Goal: Task Accomplishment & Management: Manage account settings

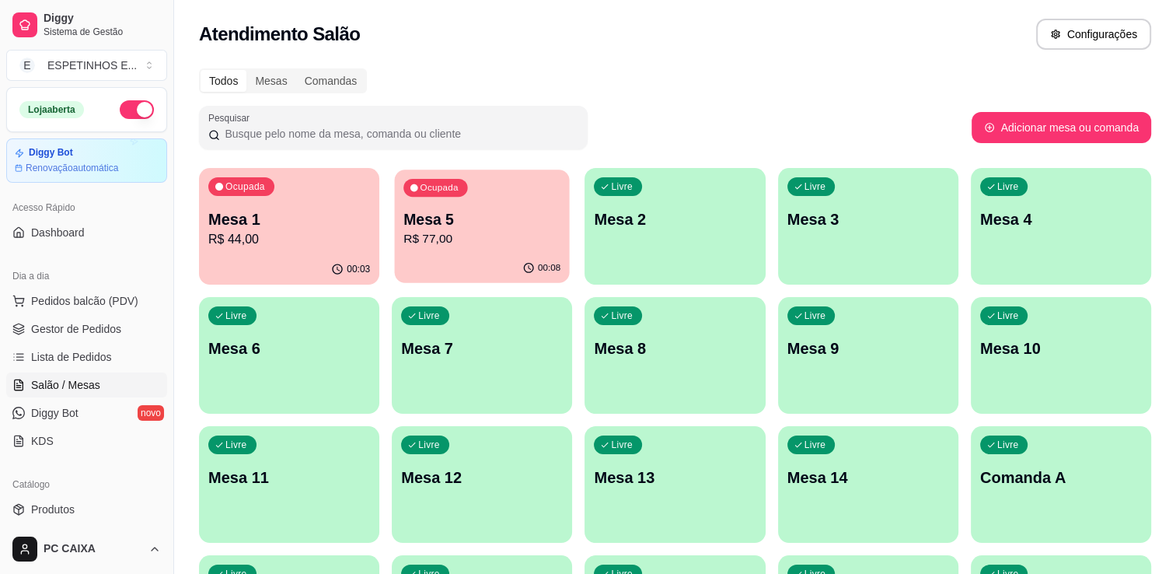
click at [483, 225] on p "Mesa 5" at bounding box center [481, 219] width 157 height 21
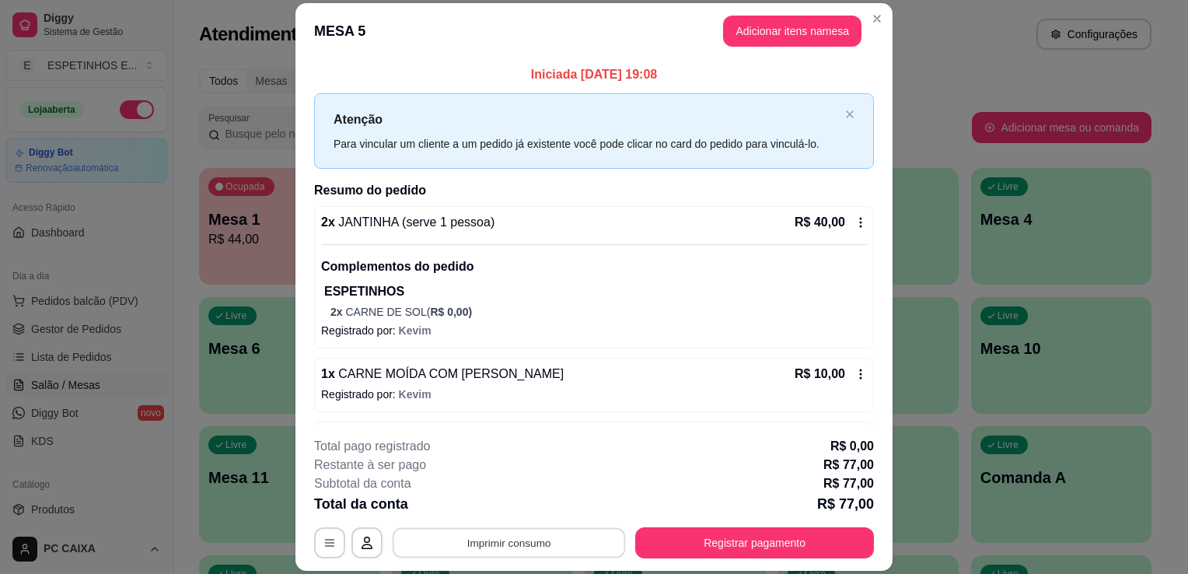
click at [546, 539] on button "Imprimir consumo" at bounding box center [509, 543] width 233 height 30
click at [507, 502] on button "Impressora g250" at bounding box center [507, 507] width 109 height 24
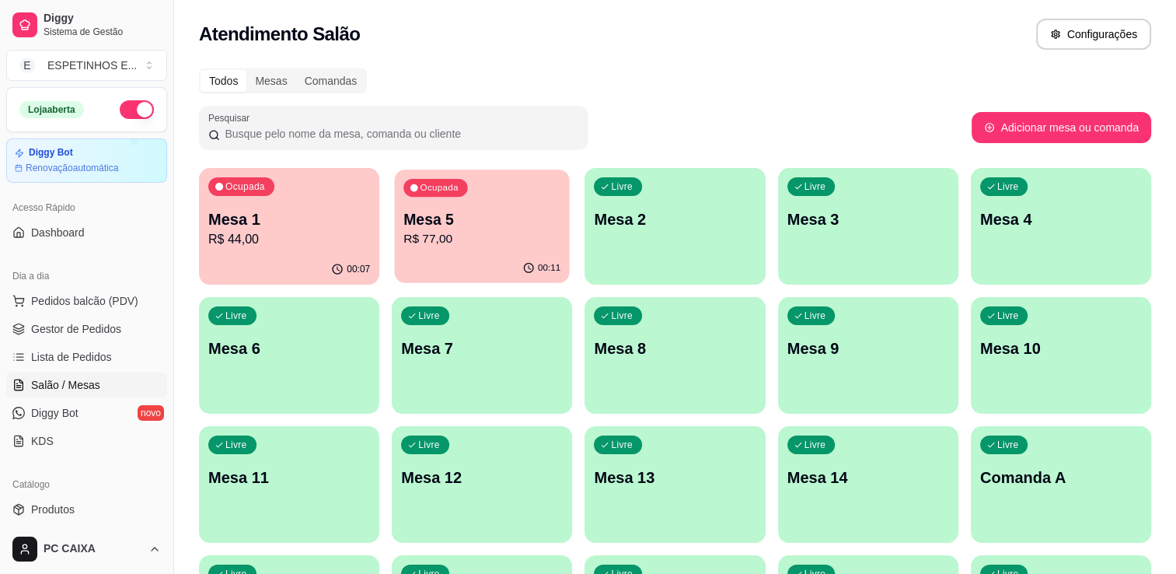
click at [490, 215] on p "Mesa 5" at bounding box center [481, 219] width 157 height 21
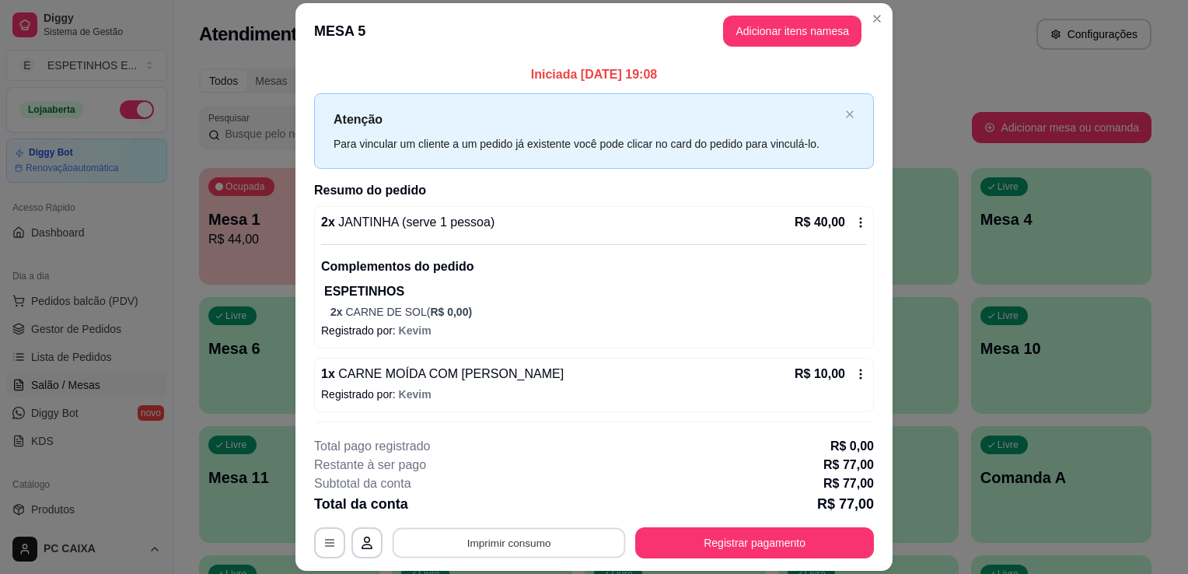
click at [536, 536] on button "Imprimir consumo" at bounding box center [509, 543] width 233 height 30
click at [526, 507] on button "Impressora g250" at bounding box center [507, 507] width 109 height 24
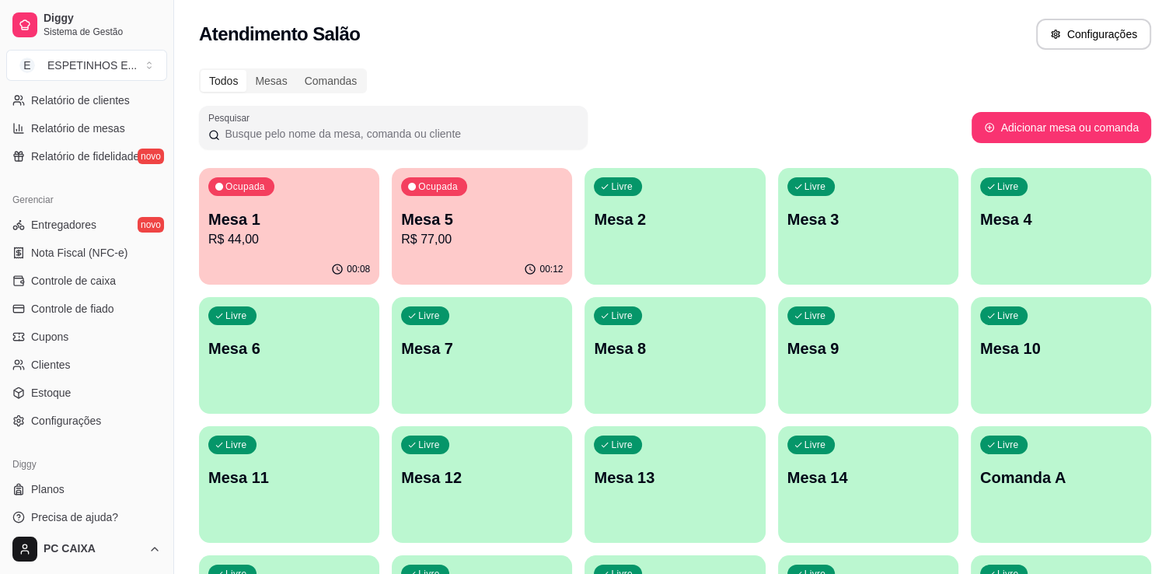
scroll to position [544, 0]
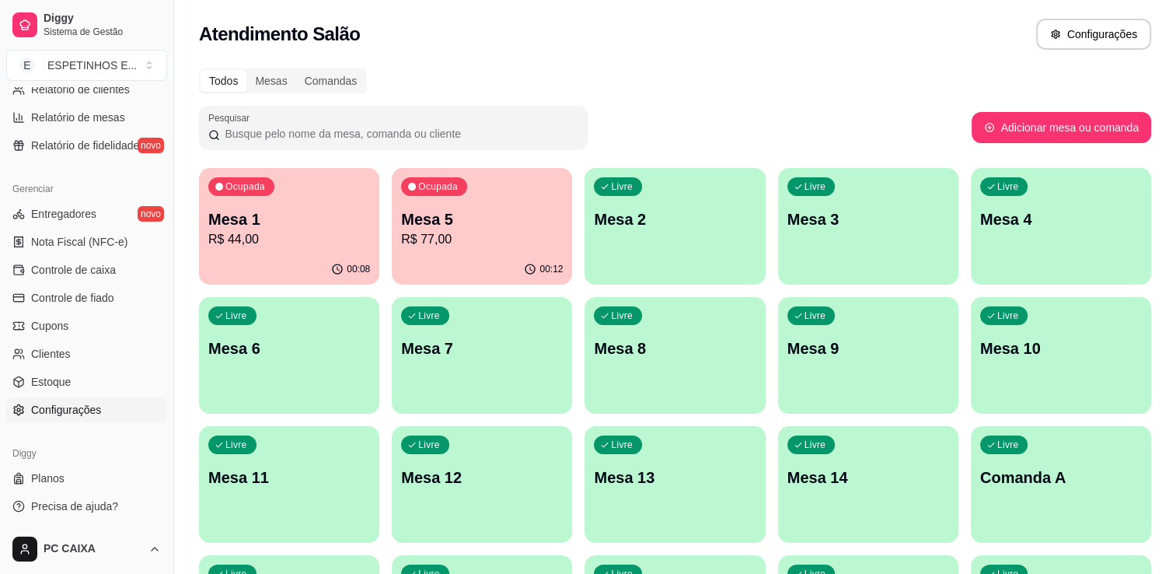
click at [86, 407] on span "Configurações" at bounding box center [66, 410] width 70 height 16
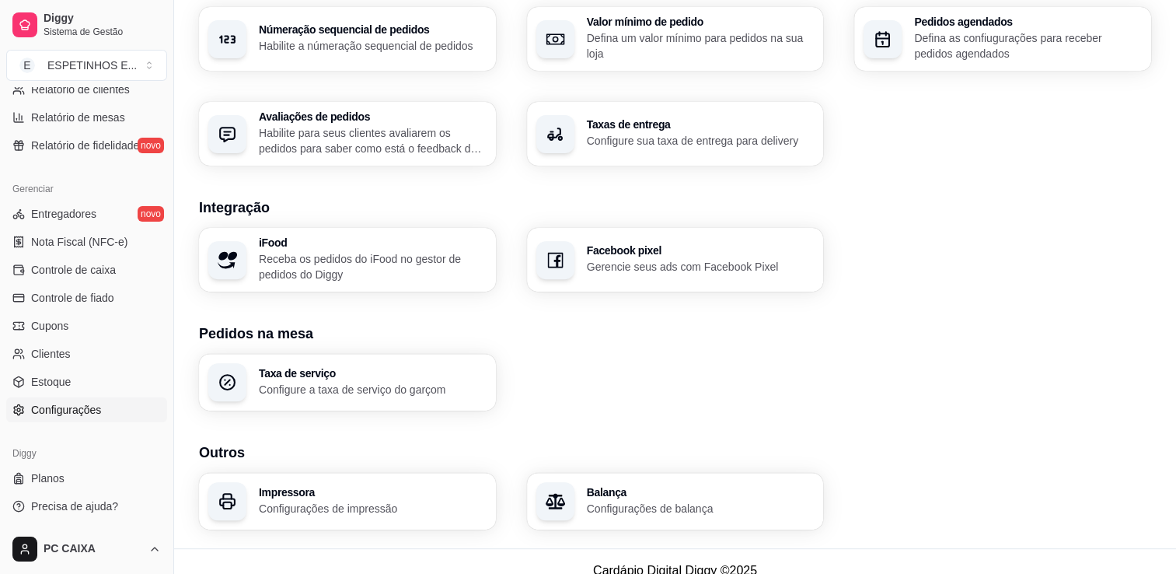
scroll to position [515, 0]
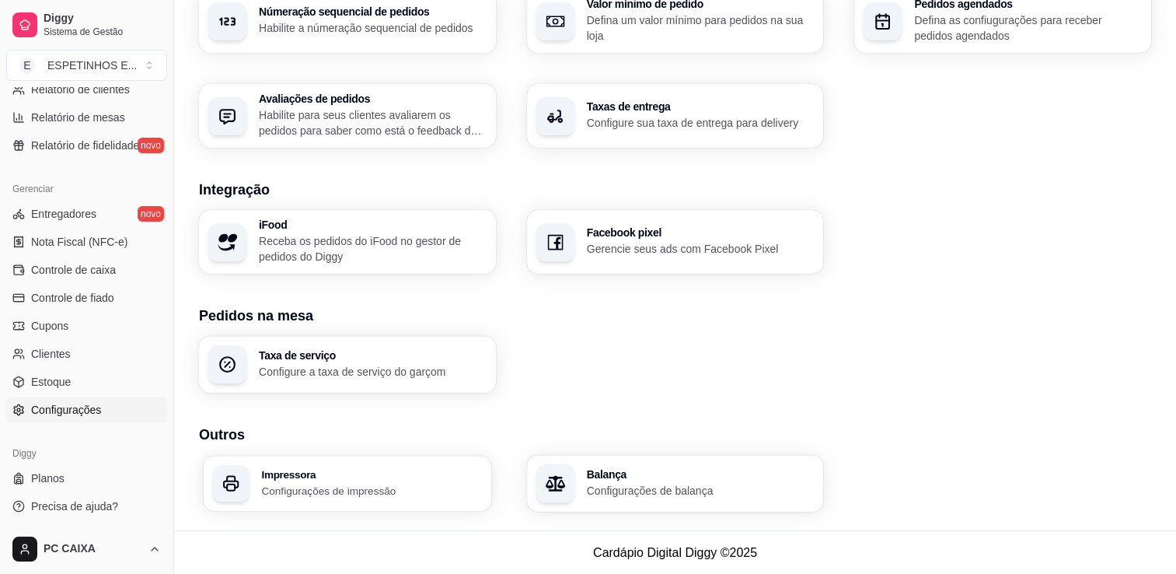
click at [454, 484] on p "Configurações de impressão" at bounding box center [371, 490] width 221 height 15
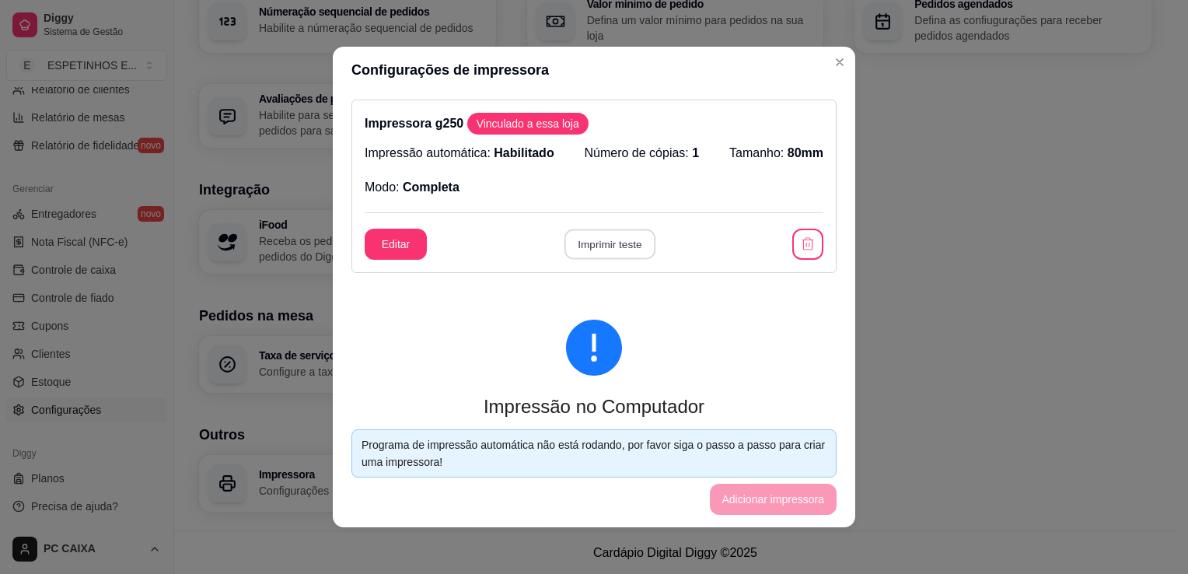
click at [599, 249] on button "Imprimir teste" at bounding box center [609, 244] width 91 height 30
click at [793, 254] on button "button" at bounding box center [808, 244] width 30 height 30
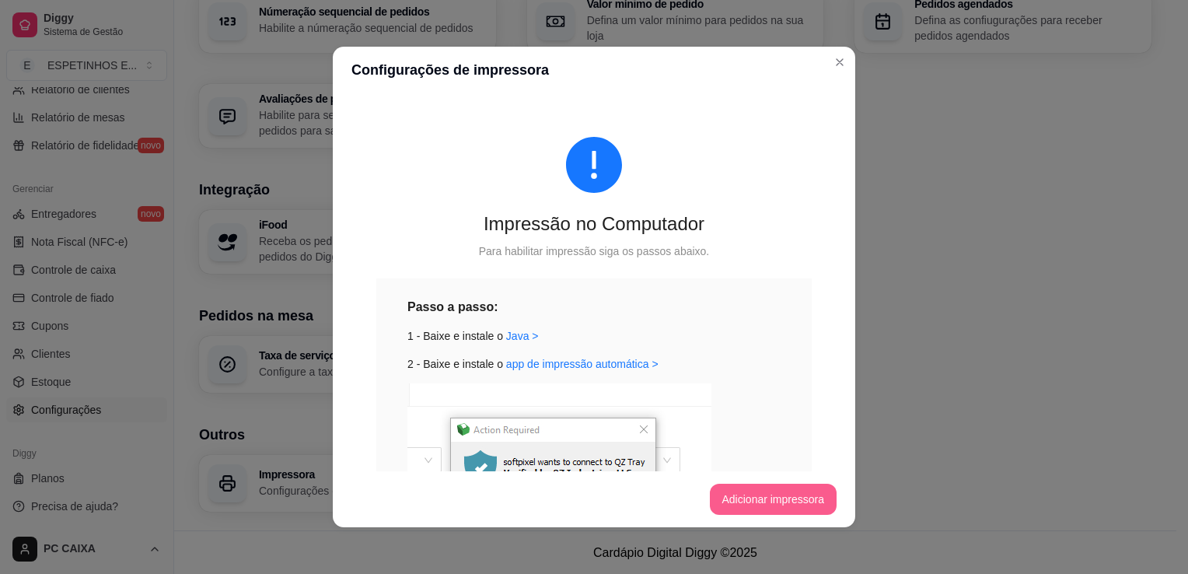
click at [741, 501] on button "Adicionar impressora" at bounding box center [773, 499] width 127 height 31
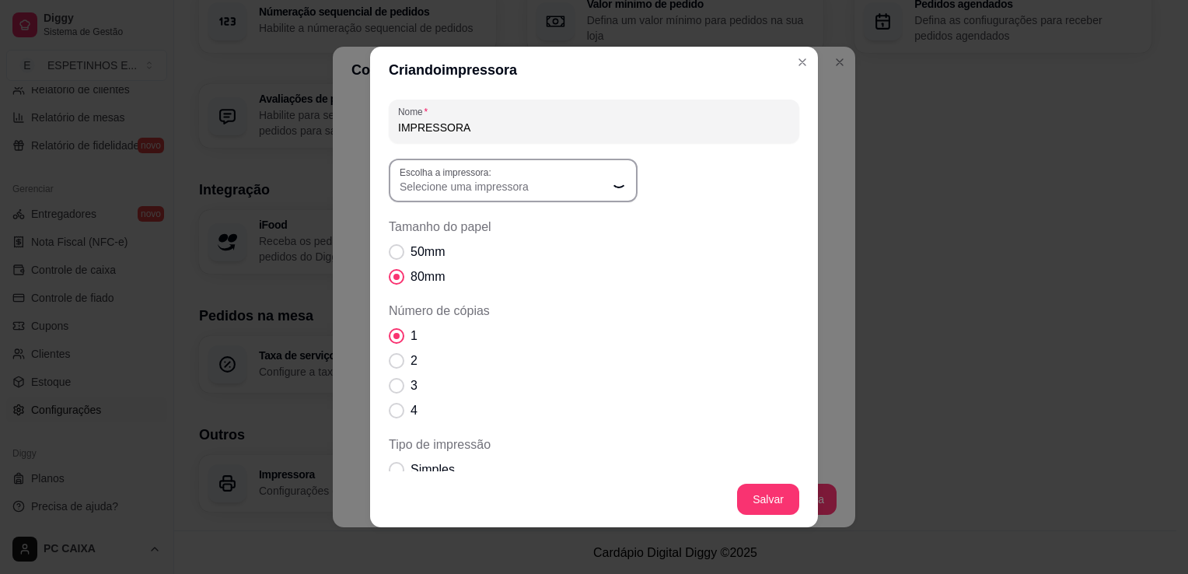
click at [484, 177] on label "Escolha a impressora:" at bounding box center [448, 172] width 97 height 13
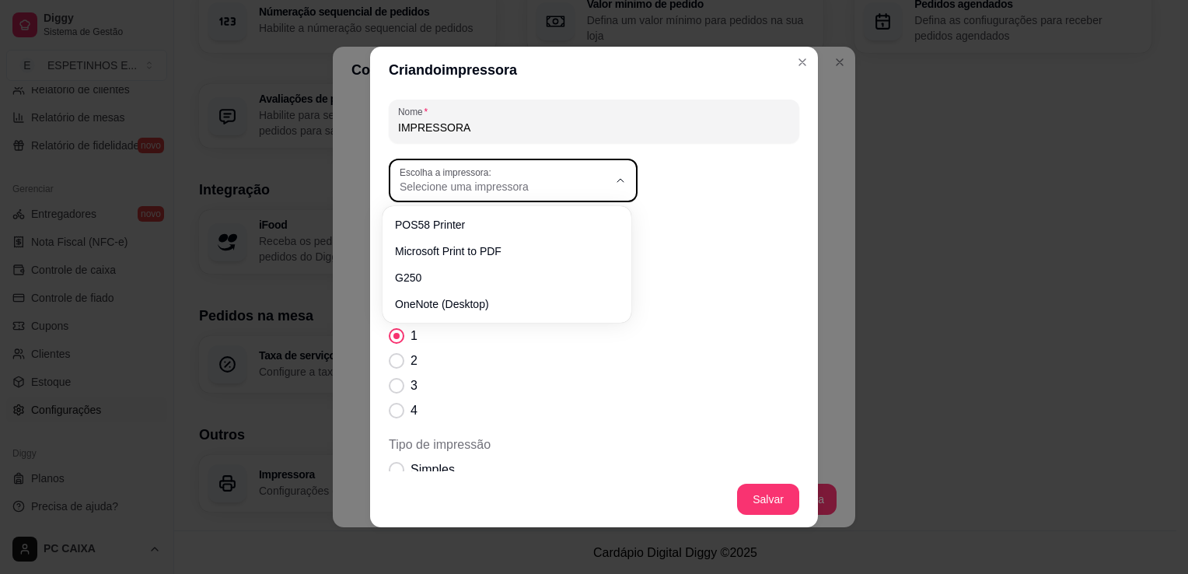
click at [578, 166] on div "Selecione uma impressora" at bounding box center [504, 180] width 208 height 28
click at [421, 275] on span "G250" at bounding box center [500, 274] width 200 height 15
type input "G250"
select select "G250"
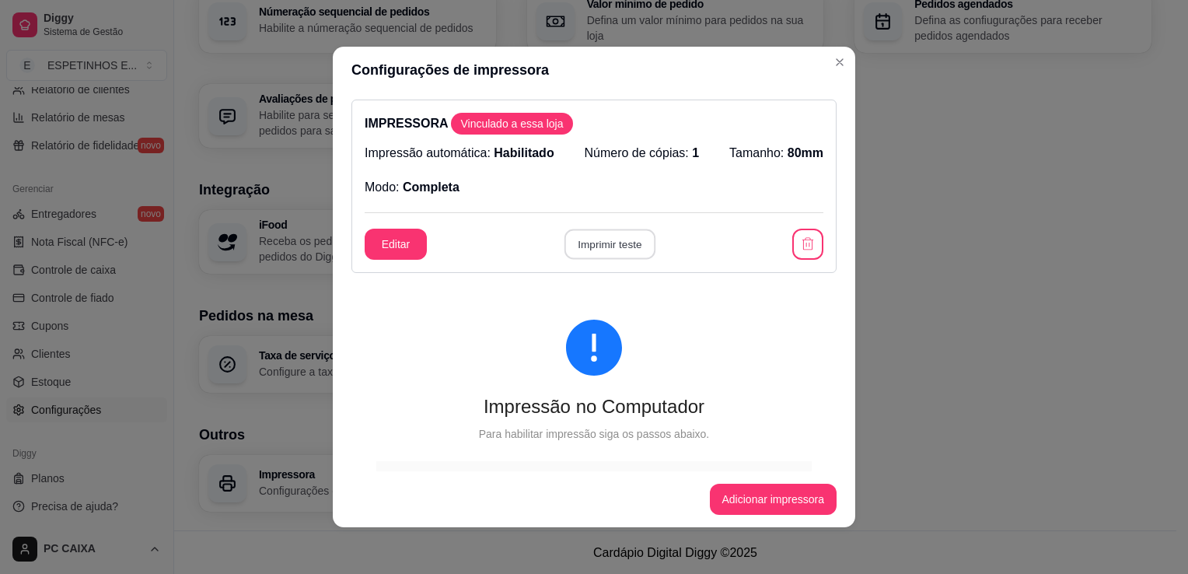
click at [602, 247] on button "Imprimir teste" at bounding box center [609, 244] width 91 height 30
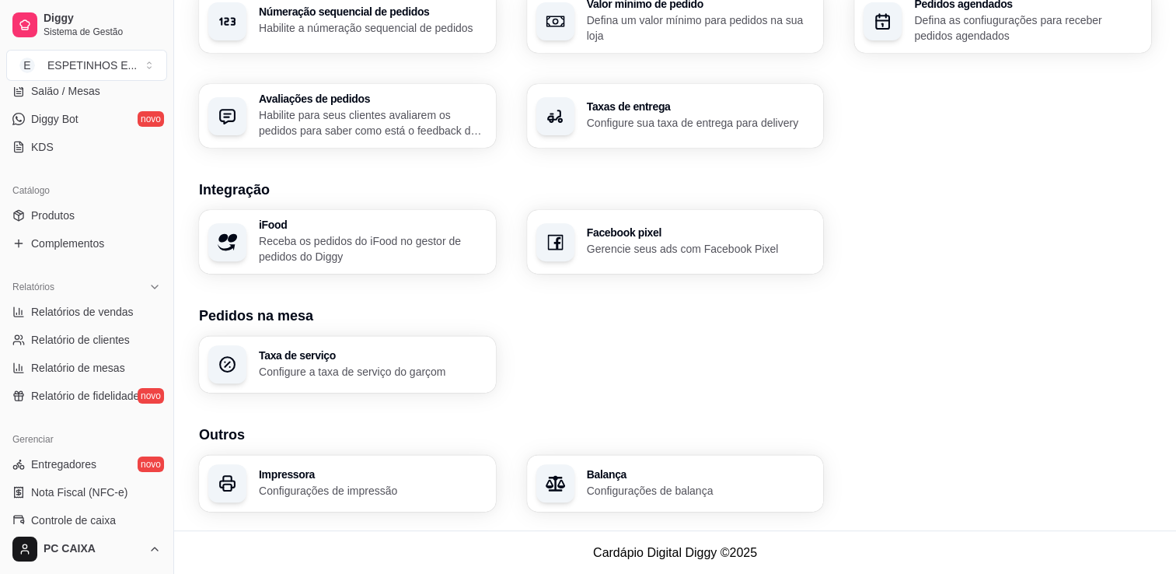
scroll to position [0, 0]
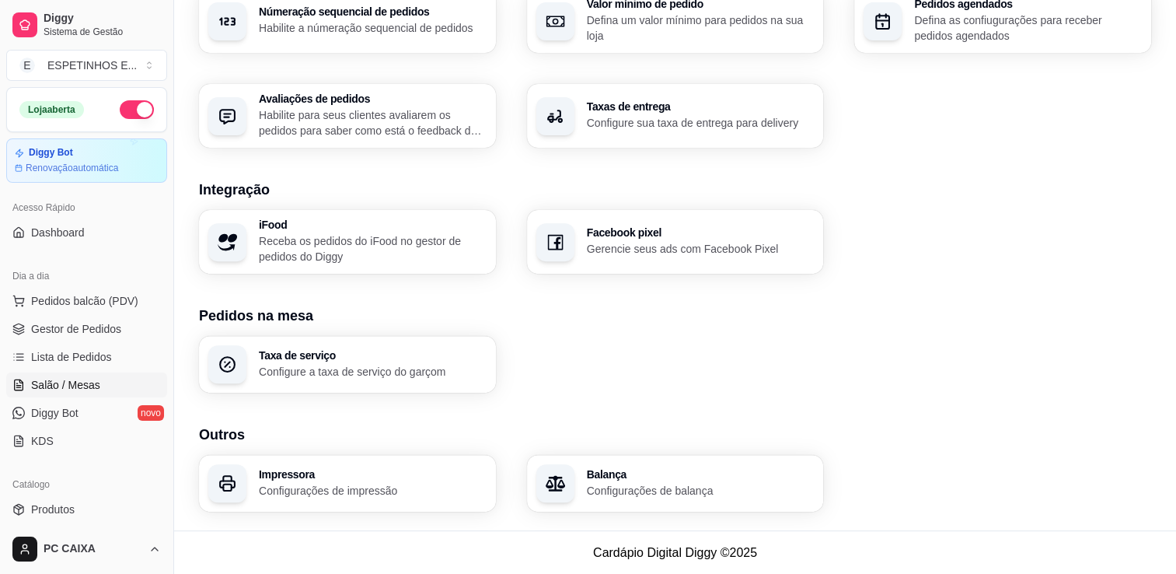
click at [96, 391] on span "Salão / Mesas" at bounding box center [65, 385] width 69 height 16
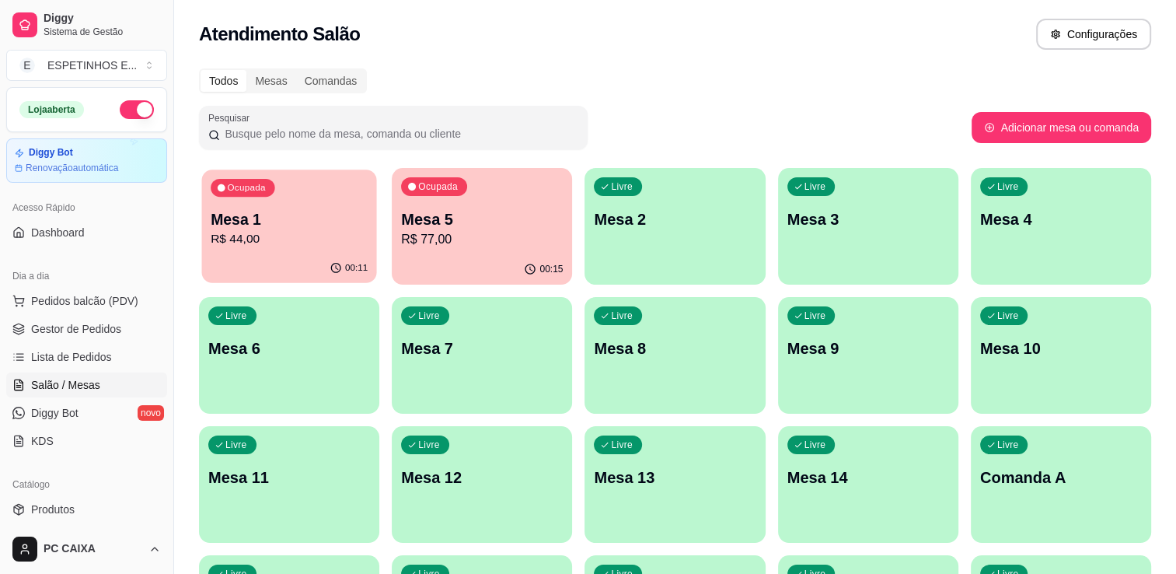
click at [260, 212] on p "Mesa 1" at bounding box center [289, 219] width 157 height 21
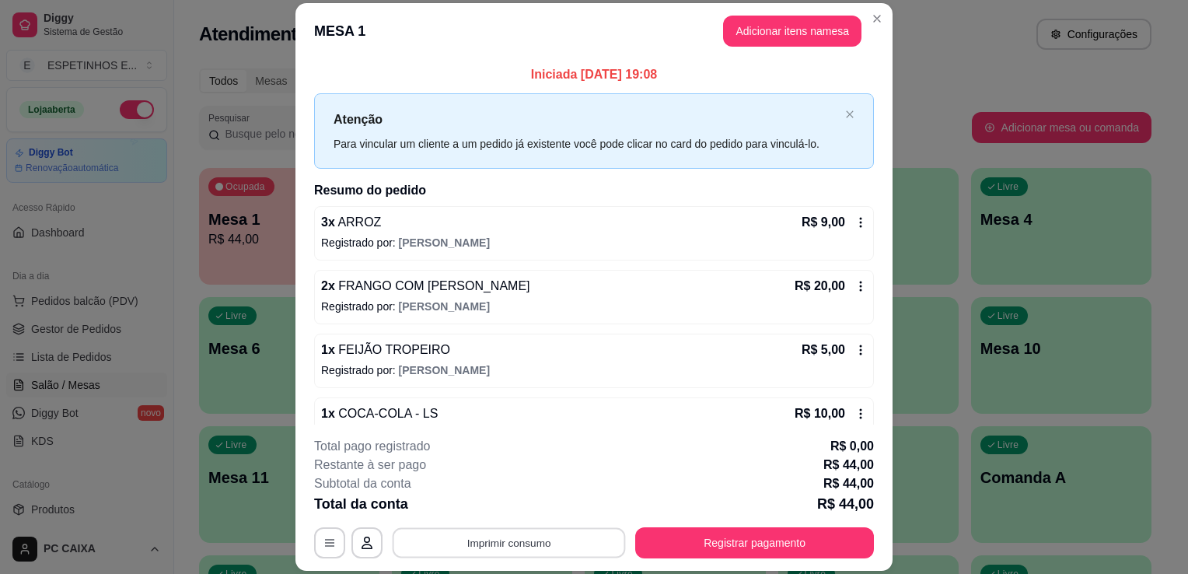
click at [505, 548] on button "Imprimir consumo" at bounding box center [509, 543] width 233 height 30
click at [500, 504] on button "IMPRESSORA" at bounding box center [507, 507] width 109 height 24
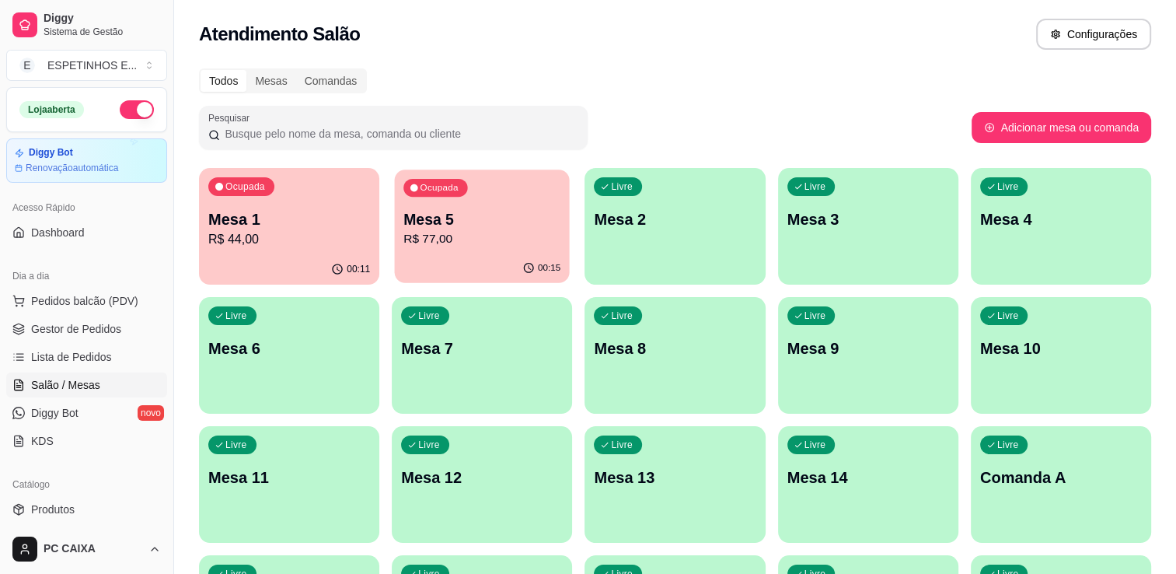
click at [464, 253] on button "Ocupada Mesa 5 R$ 77,00 00:15" at bounding box center [482, 225] width 175 height 113
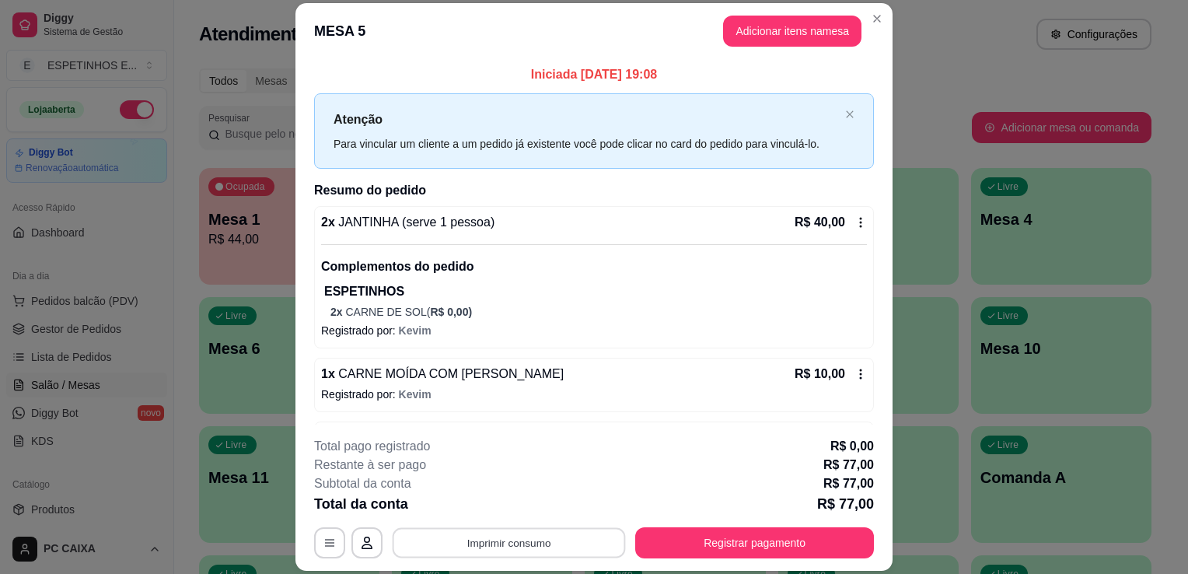
click at [410, 541] on button "Imprimir consumo" at bounding box center [509, 543] width 233 height 30
click at [501, 505] on button "IMPRESSORA" at bounding box center [507, 507] width 109 height 24
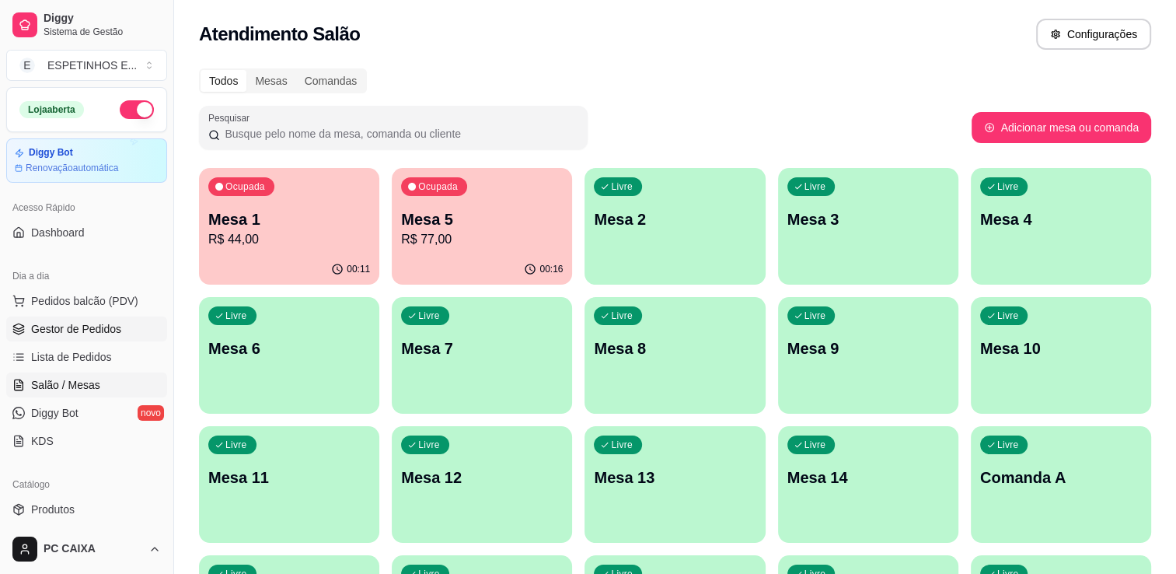
click at [96, 331] on span "Gestor de Pedidos" at bounding box center [76, 329] width 90 height 16
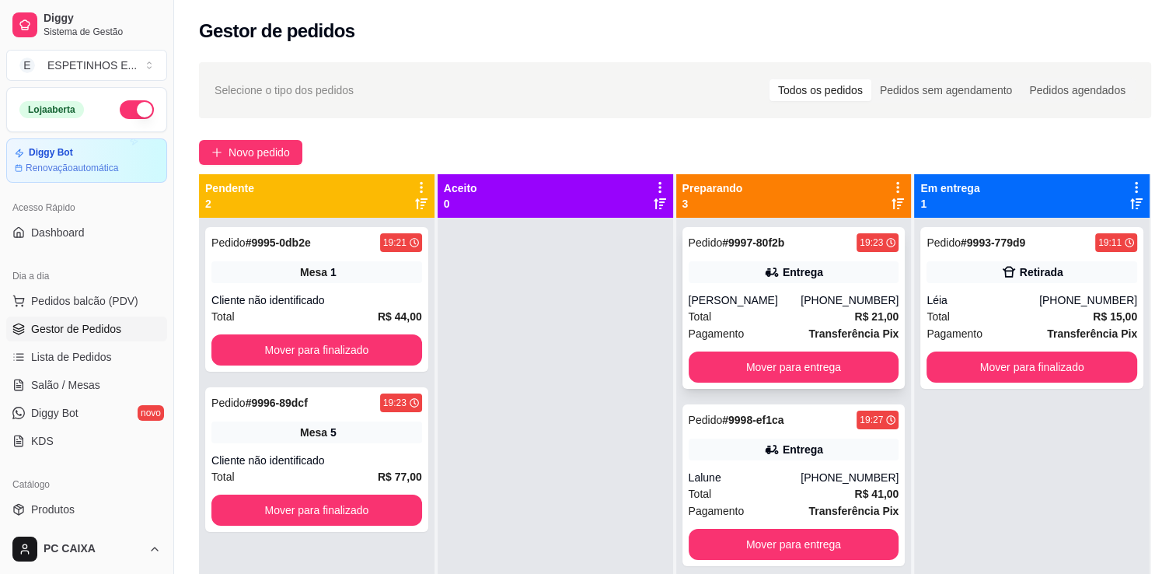
click at [818, 295] on div "(63) 99211-2853" at bounding box center [850, 300] width 98 height 16
click at [870, 284] on div "Pedido # 9997-80f2b 19:23 Entrega Érica (63) 99211-2853 Total R$ 21,00 Pagament…" at bounding box center [794, 308] width 223 height 162
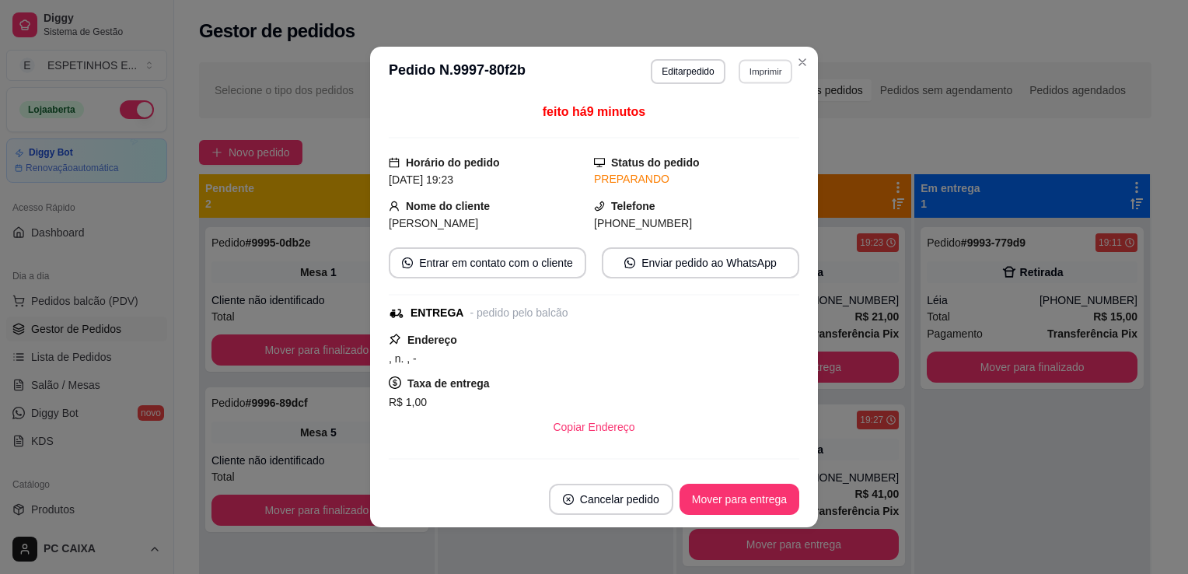
click at [766, 68] on button "Imprimir" at bounding box center [765, 71] width 54 height 24
click at [733, 134] on button "IMPRESSORA" at bounding box center [731, 125] width 109 height 24
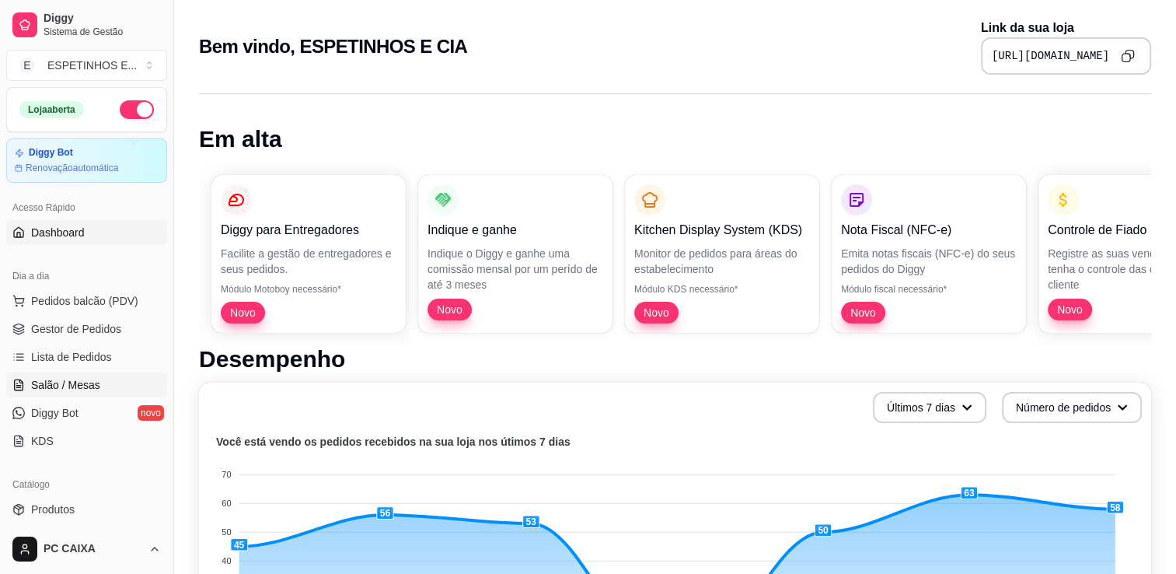
click at [90, 387] on span "Salão / Mesas" at bounding box center [65, 385] width 69 height 16
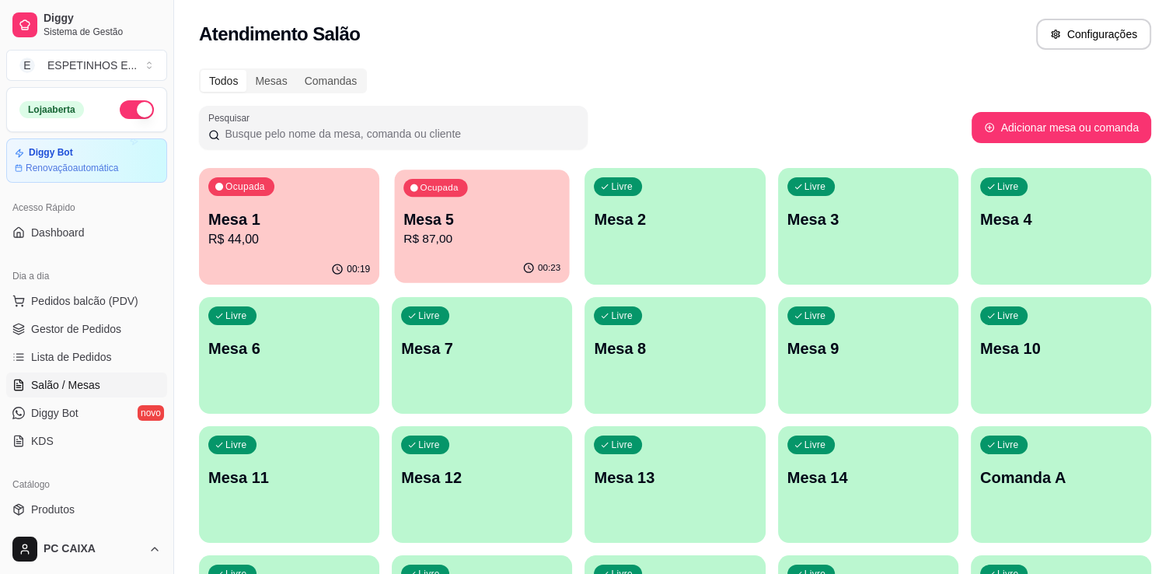
click at [448, 237] on p "R$ 87,00" at bounding box center [481, 239] width 157 height 18
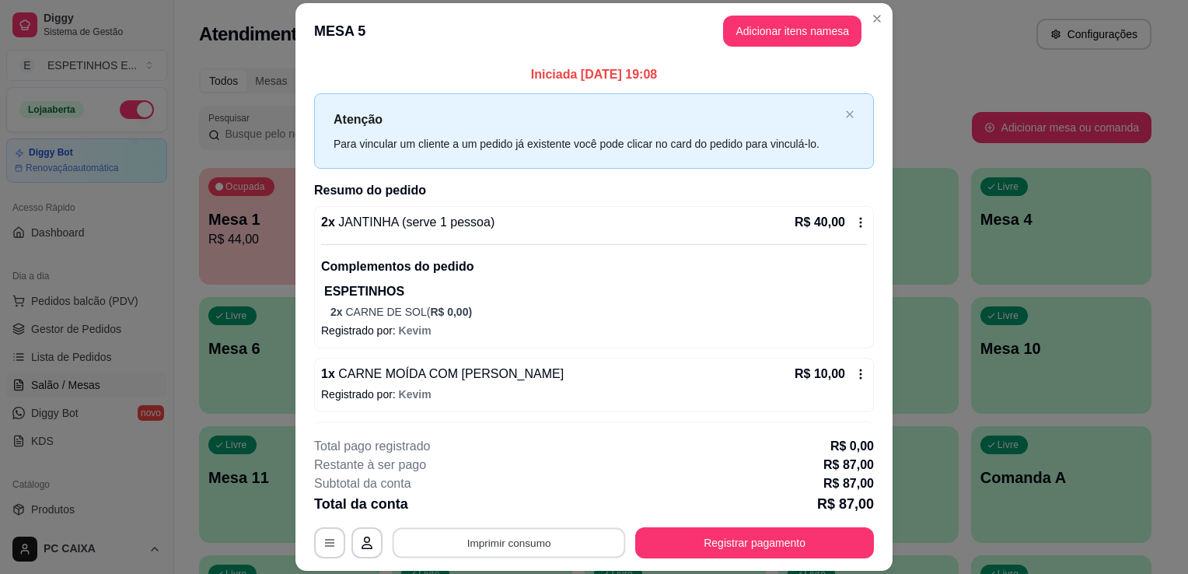
click at [545, 548] on button "Imprimir consumo" at bounding box center [509, 543] width 233 height 30
click at [524, 507] on button "IMPRESSORA" at bounding box center [508, 507] width 113 height 25
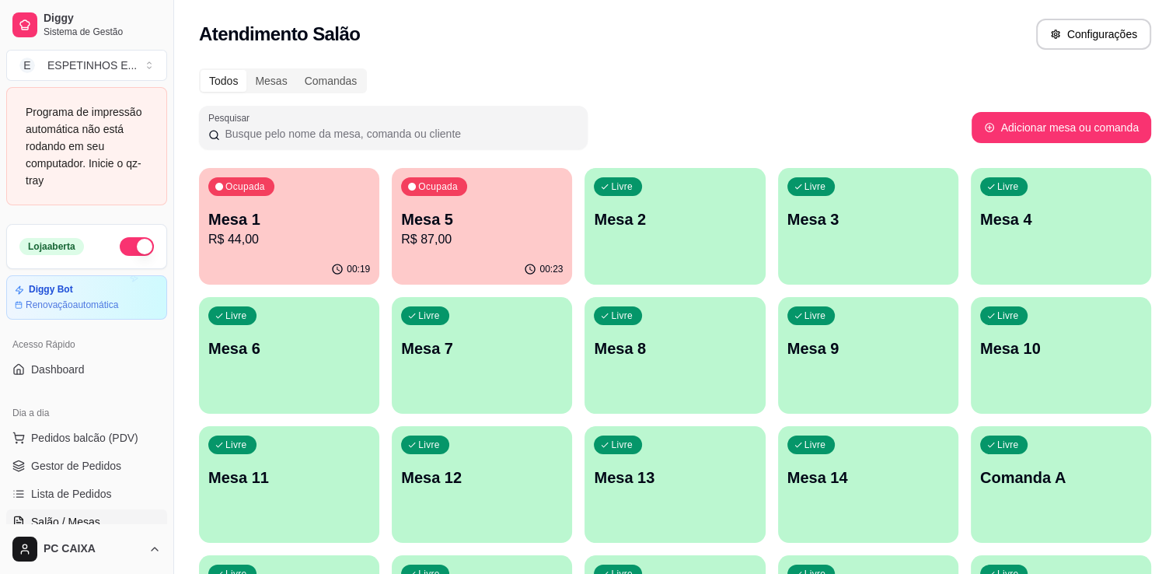
click at [96, 149] on div "Programa de impressão automática não está rodando em seu computador. Inicie o q…" at bounding box center [87, 146] width 122 height 86
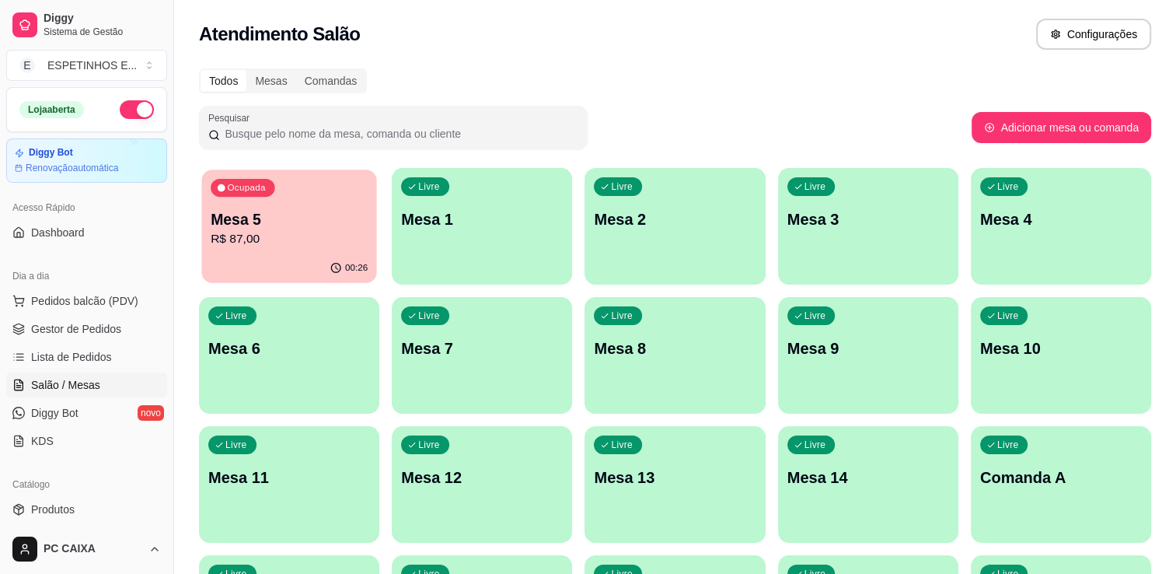
click at [275, 222] on p "Mesa 5" at bounding box center [289, 219] width 157 height 21
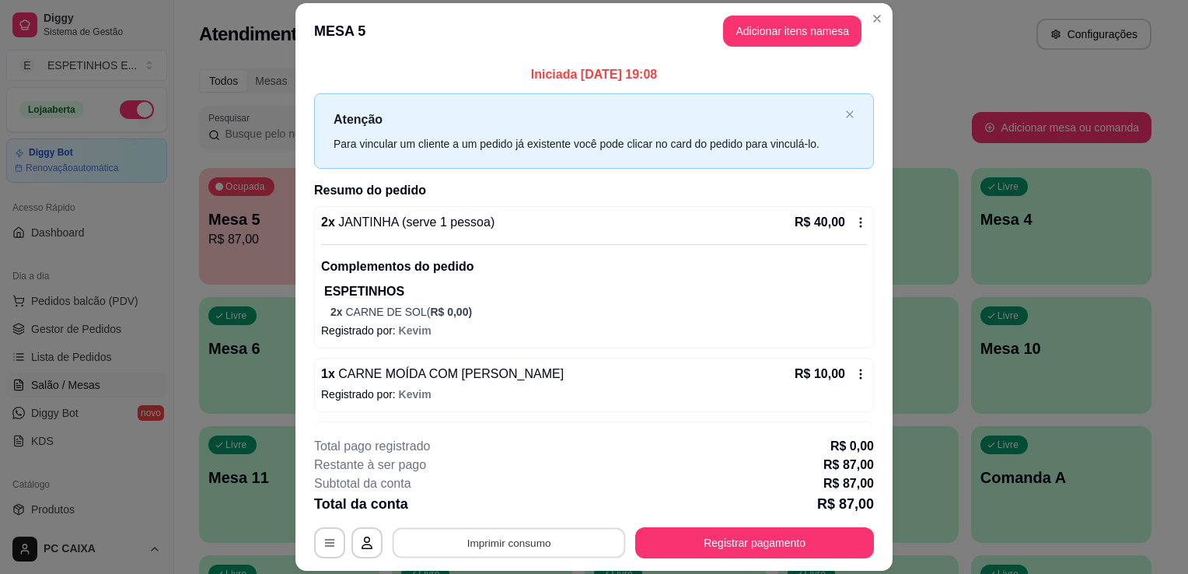
click at [483, 543] on button "Imprimir consumo" at bounding box center [509, 543] width 233 height 30
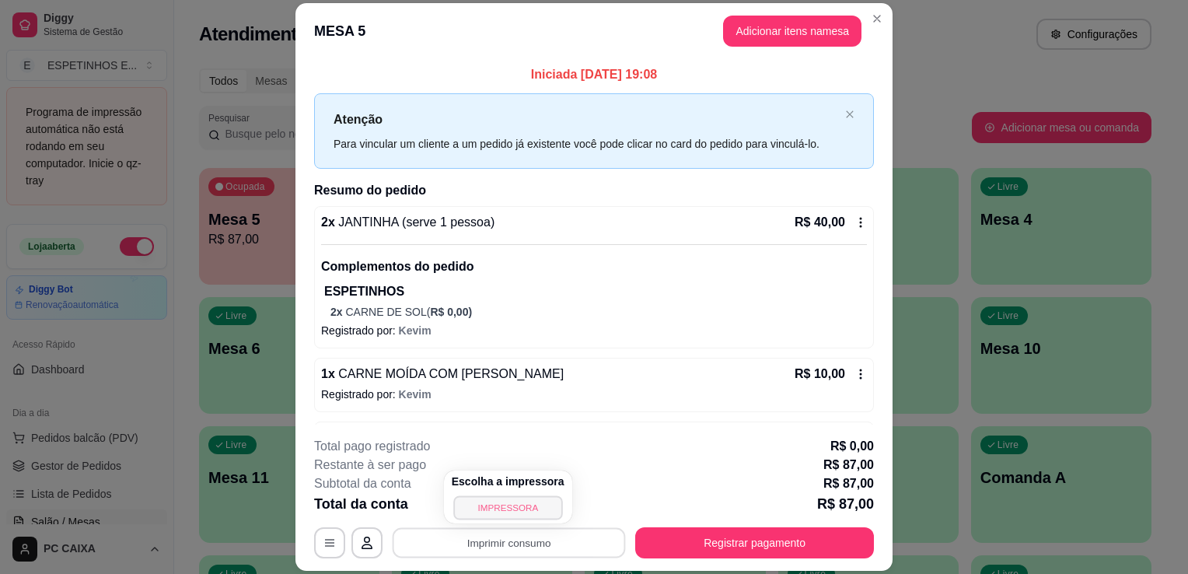
click at [502, 505] on button "IMPRESSORA" at bounding box center [507, 507] width 109 height 24
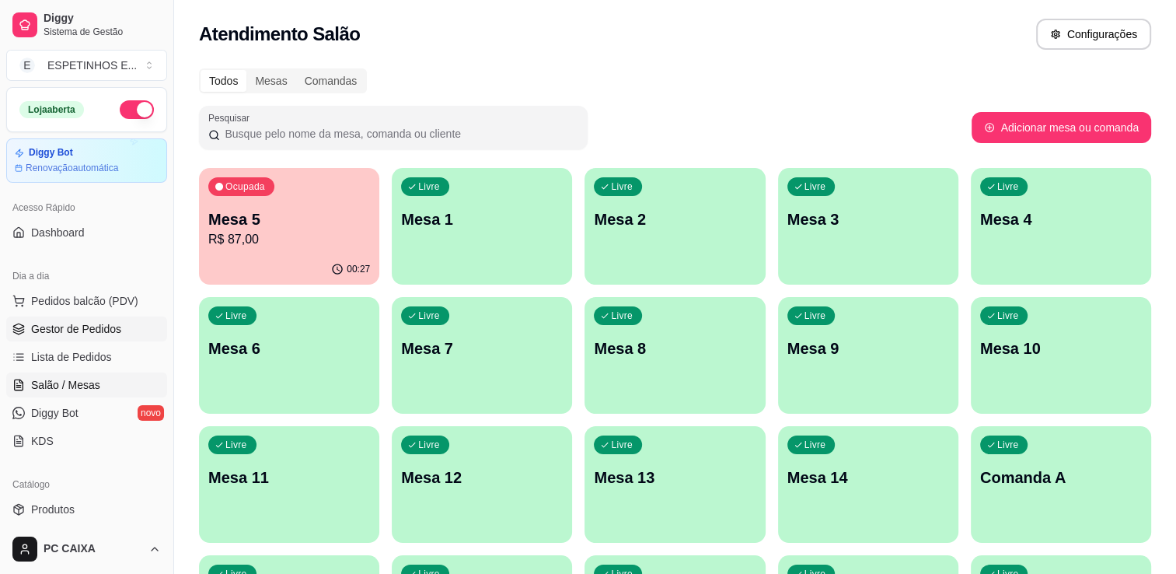
click at [81, 334] on span "Gestor de Pedidos" at bounding box center [76, 329] width 90 height 16
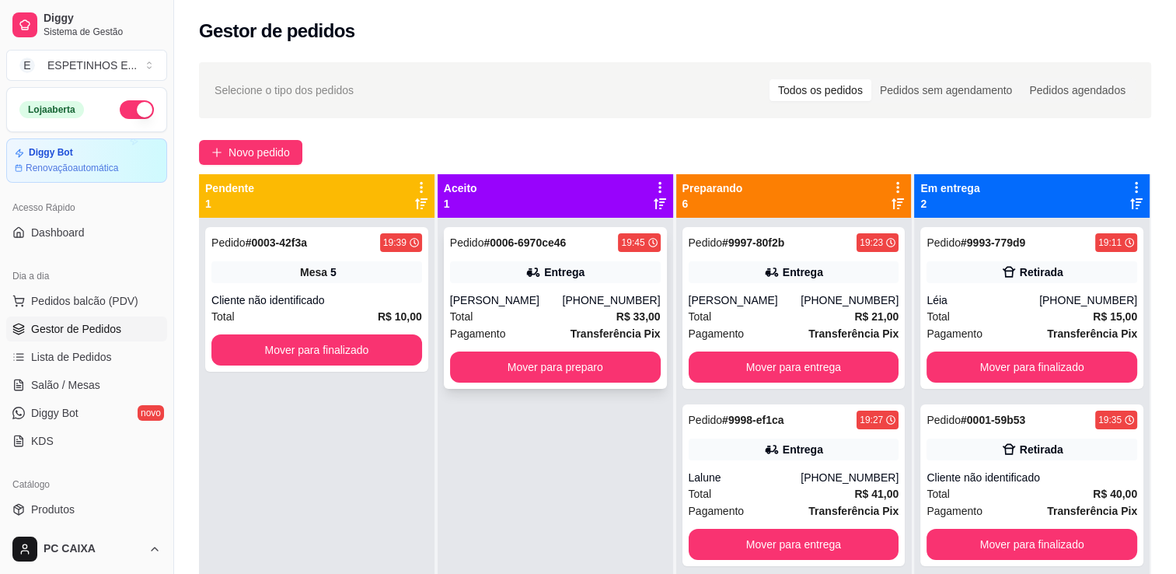
click at [550, 292] on div "[PERSON_NAME]" at bounding box center [506, 300] width 113 height 16
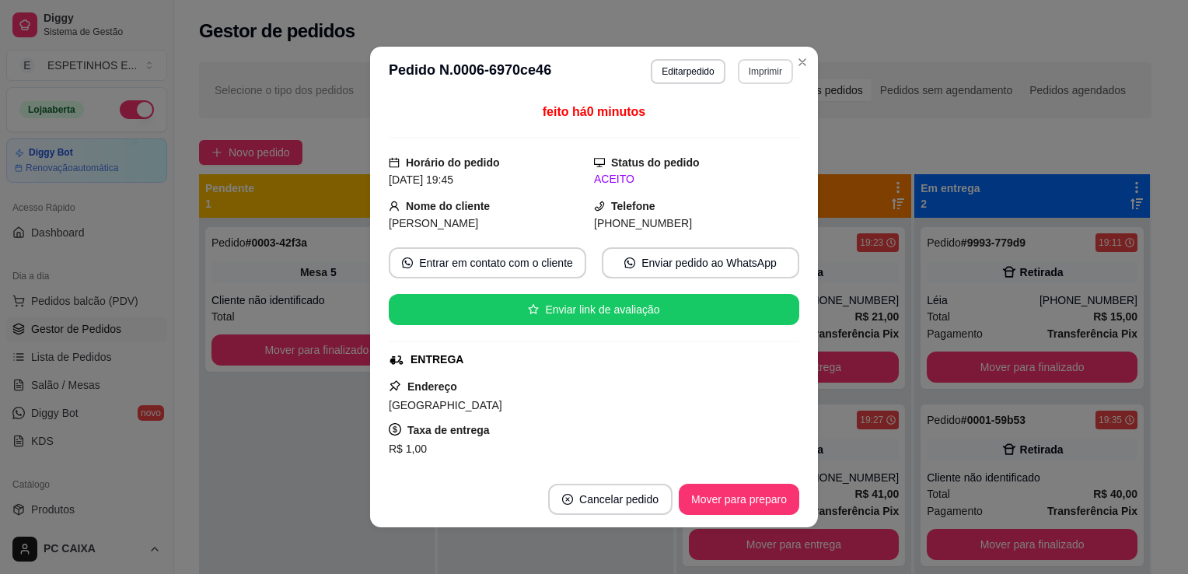
click at [756, 74] on button "Imprimir" at bounding box center [765, 71] width 55 height 25
click at [729, 123] on button "IMPRESSORA" at bounding box center [731, 125] width 109 height 24
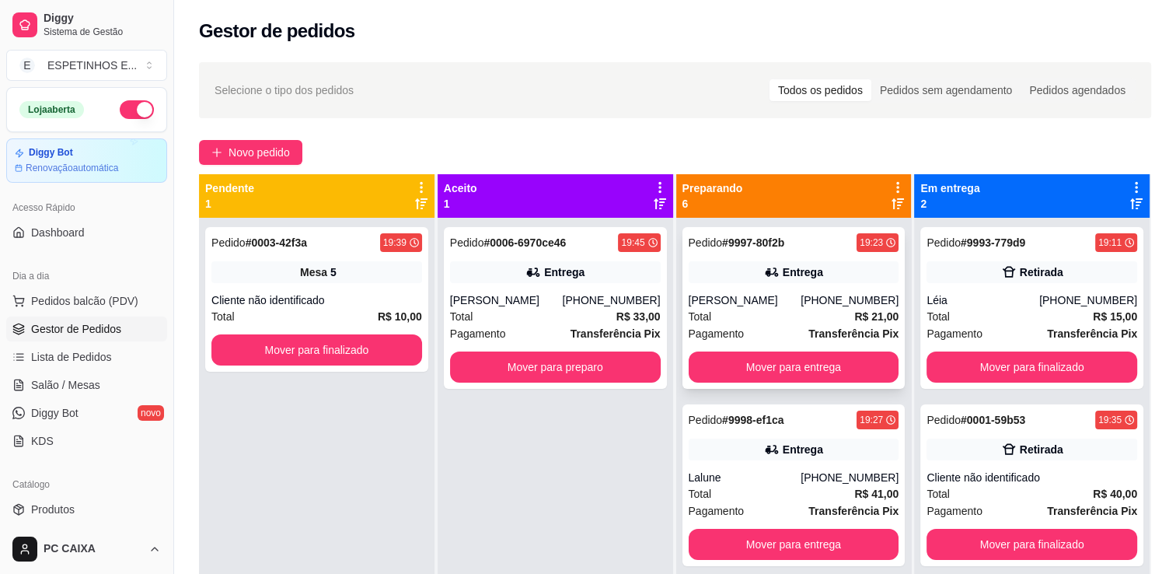
click at [765, 274] on icon at bounding box center [770, 271] width 11 height 9
click at [707, 440] on div "Entrega" at bounding box center [794, 449] width 211 height 22
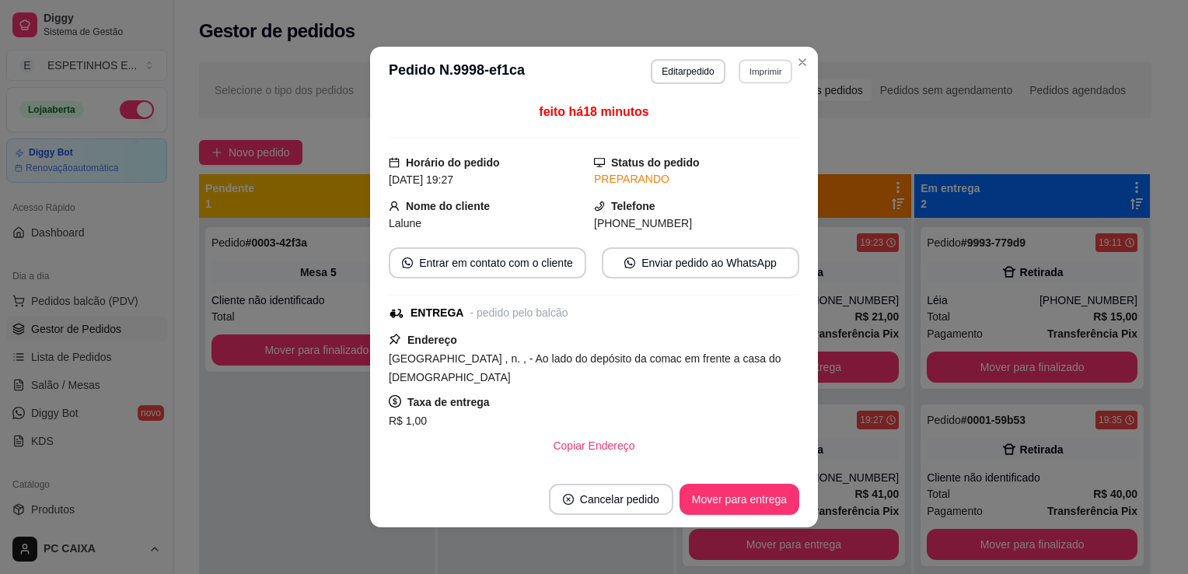
click at [769, 65] on button "Imprimir" at bounding box center [765, 71] width 54 height 24
click at [700, 131] on button "IMPRESSORA" at bounding box center [731, 125] width 109 height 24
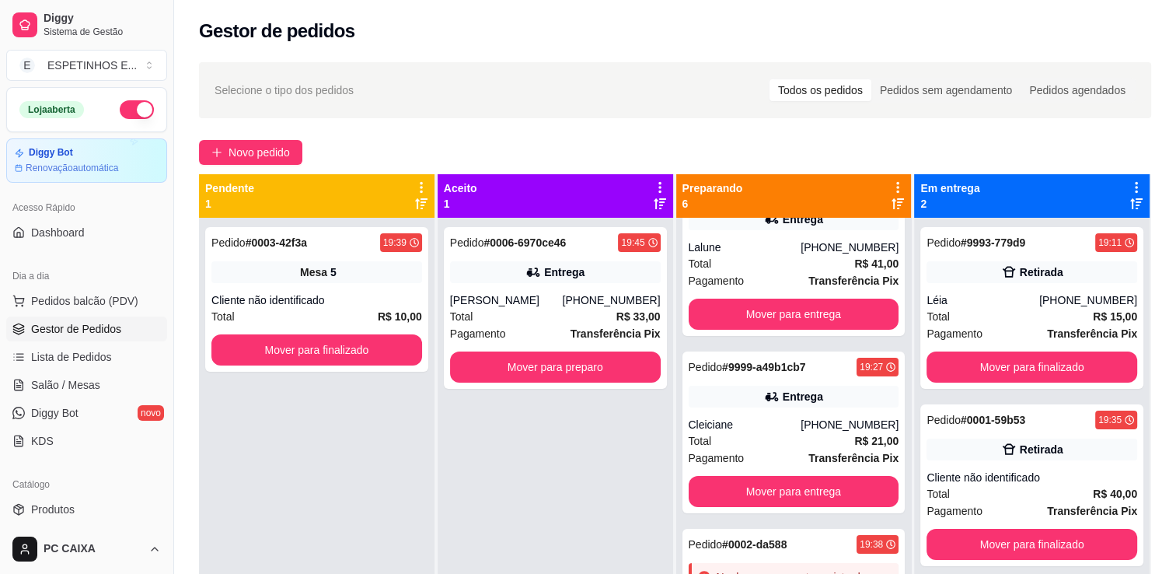
scroll to position [271, 0]
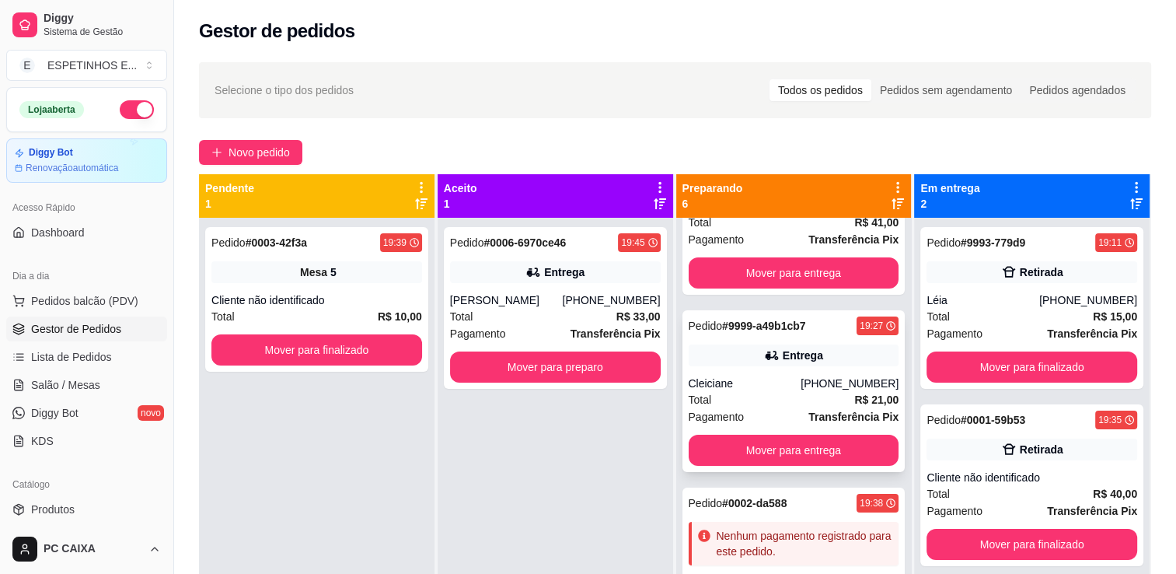
click at [752, 364] on div "Entrega" at bounding box center [794, 355] width 211 height 22
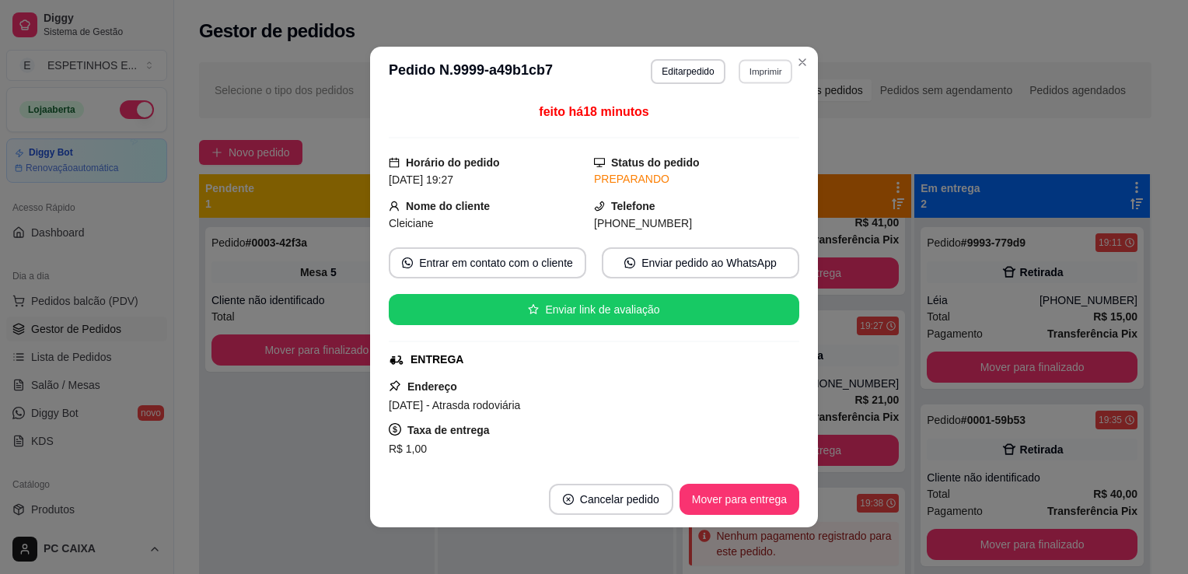
click at [759, 76] on button "Imprimir" at bounding box center [765, 71] width 54 height 24
click at [728, 123] on button "IMPRESSORA" at bounding box center [731, 125] width 109 height 24
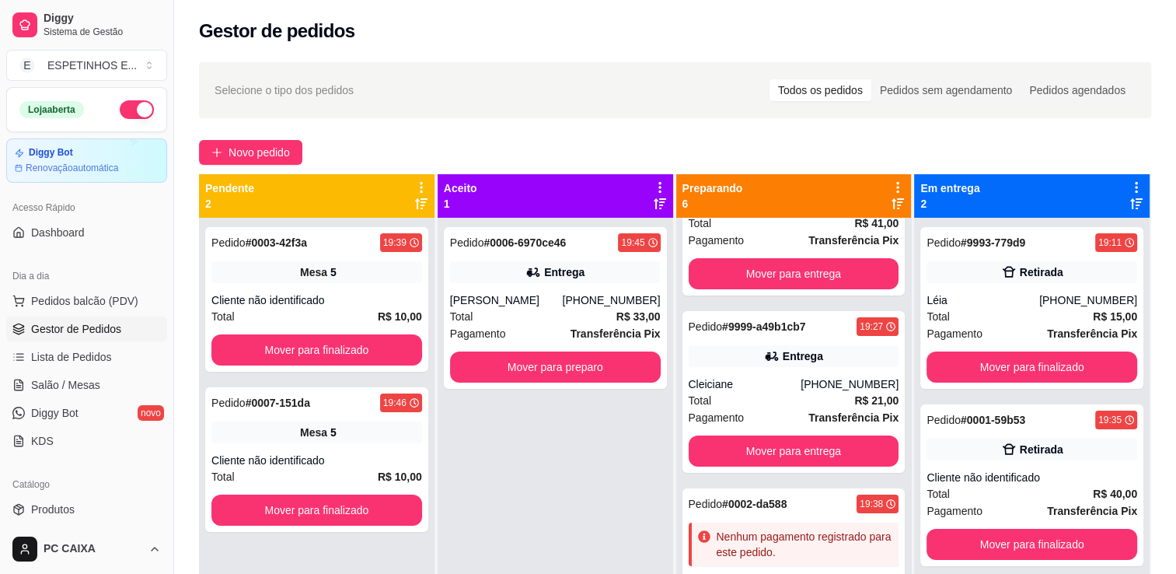
scroll to position [423, 0]
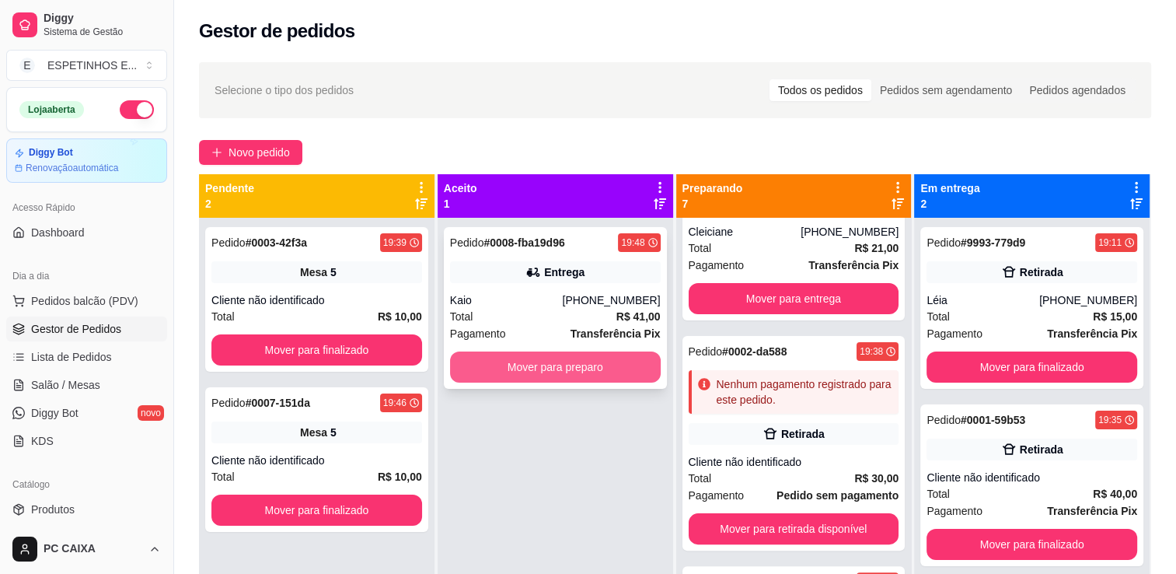
click at [522, 361] on button "Mover para preparo" at bounding box center [555, 366] width 211 height 31
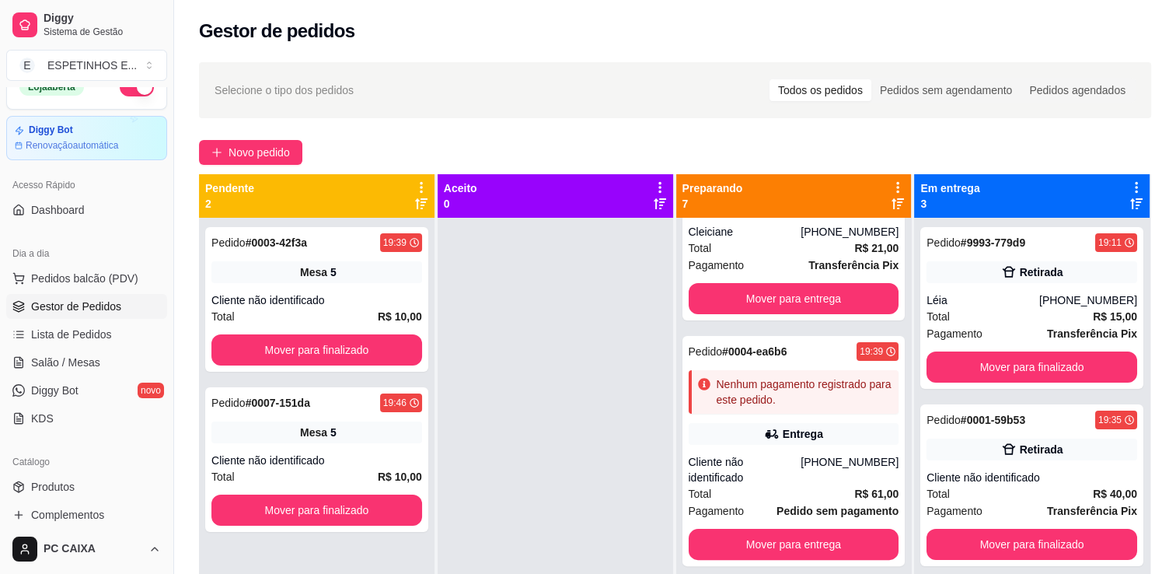
scroll to position [0, 0]
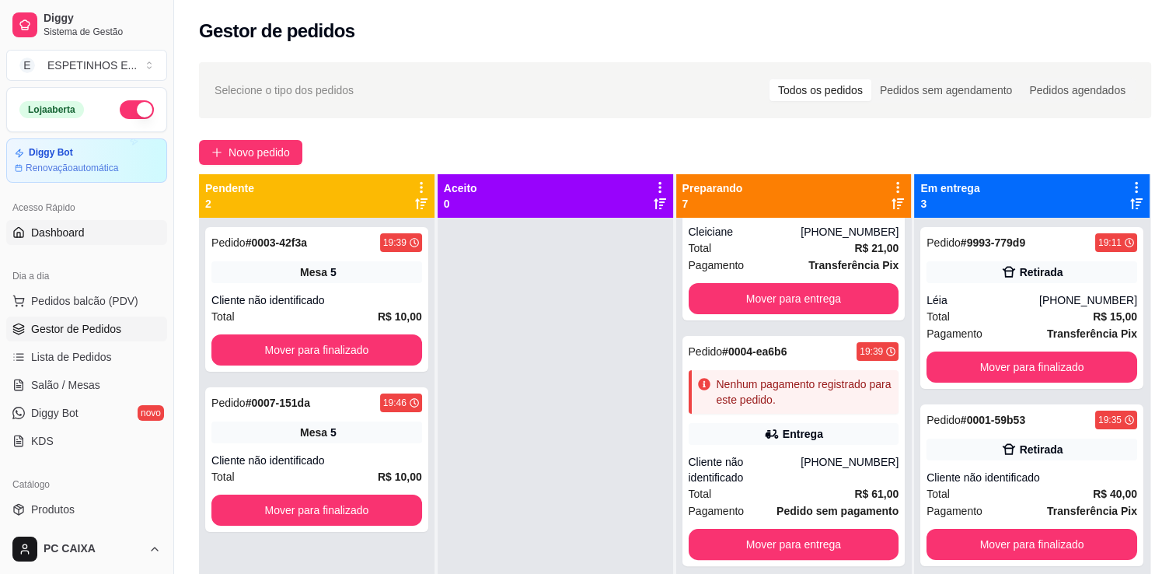
click at [68, 234] on span "Dashboard" at bounding box center [58, 233] width 54 height 16
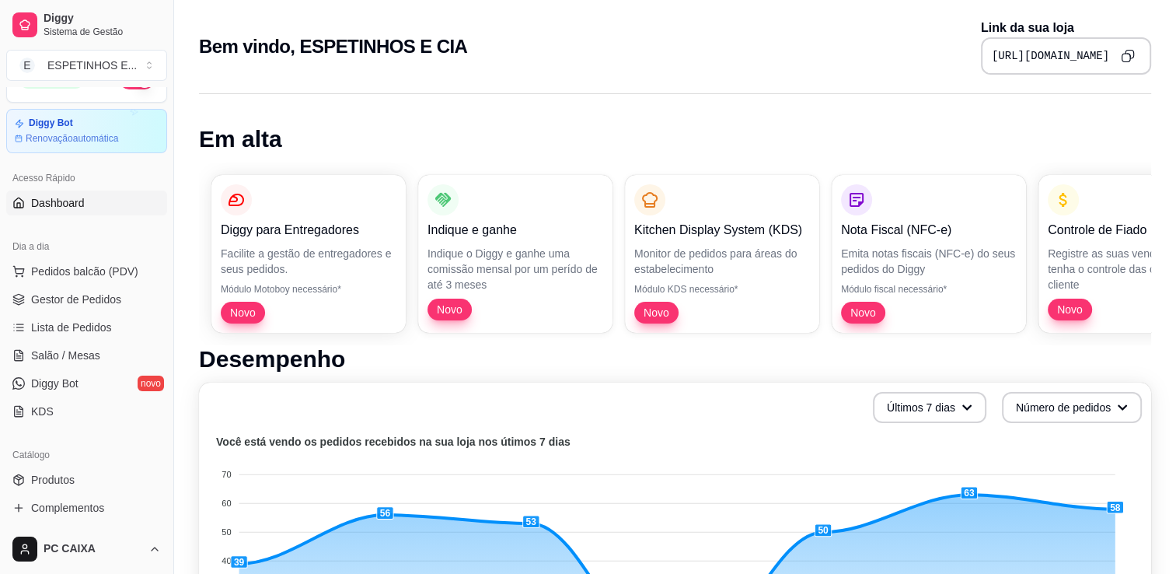
scroll to position [544, 0]
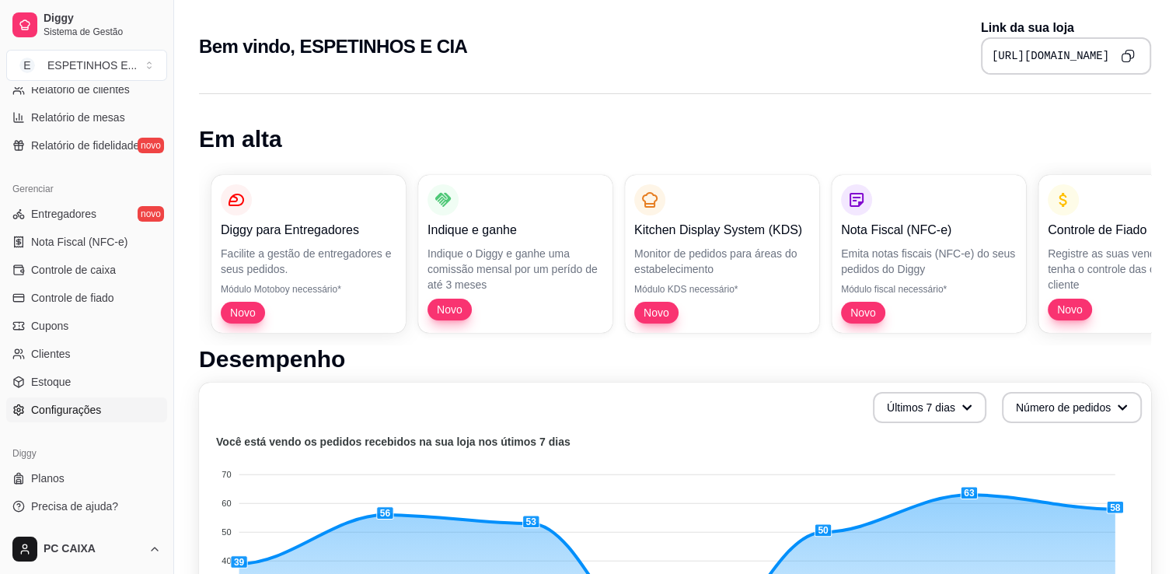
click at [74, 414] on span "Configurações" at bounding box center [66, 410] width 70 height 16
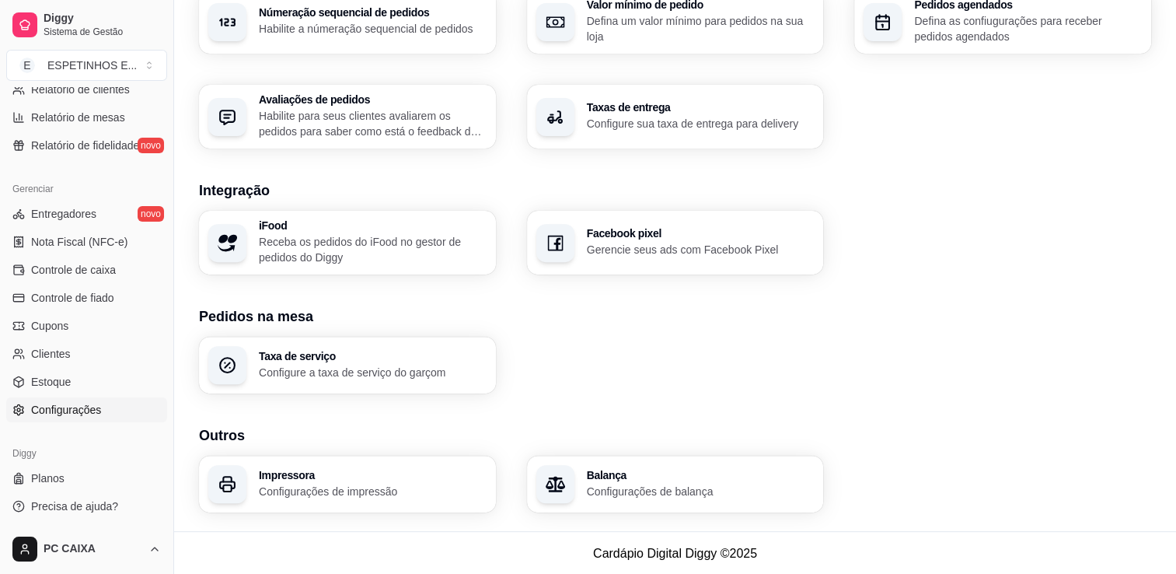
scroll to position [515, 0]
click at [403, 490] on p "Configurações de impressão" at bounding box center [373, 491] width 228 height 16
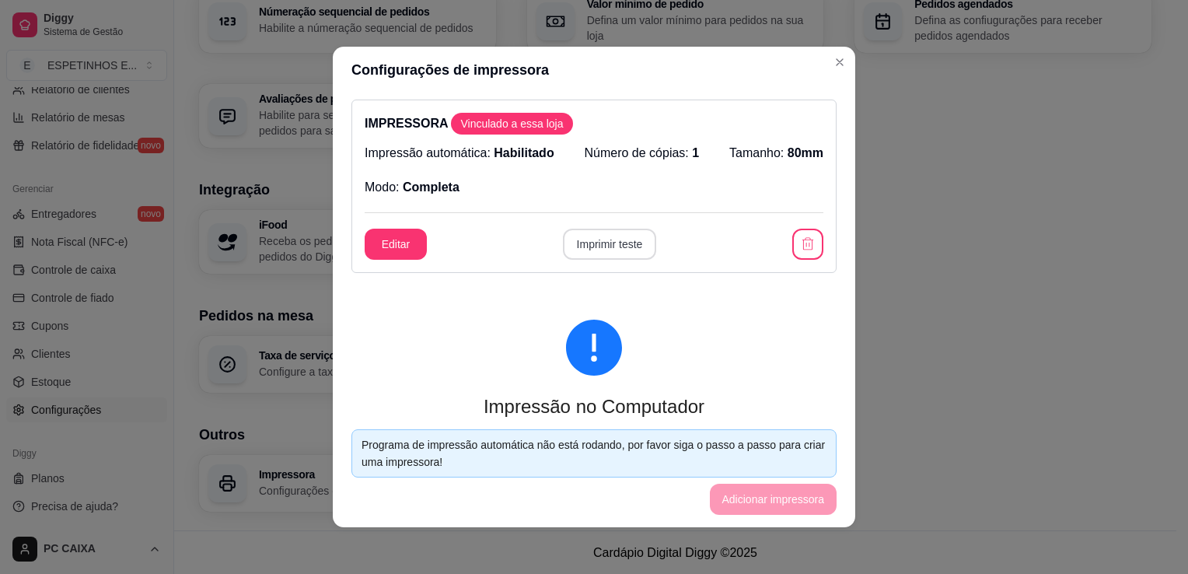
click at [599, 241] on button "Imprimir teste" at bounding box center [610, 244] width 94 height 31
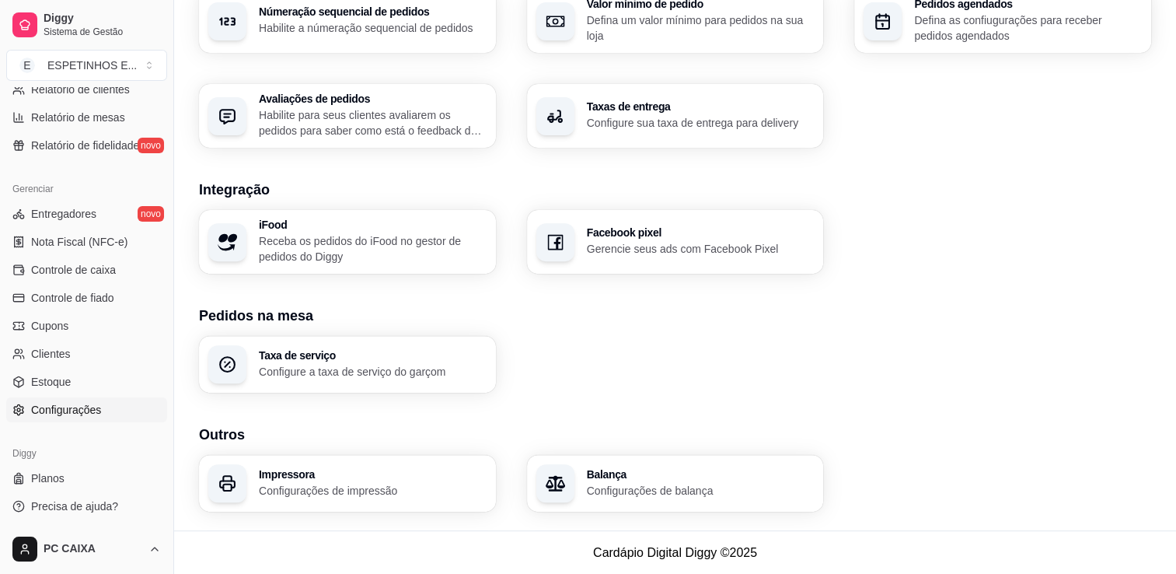
click at [1001, 370] on div "Taxa de serviço Configure a taxa de serviço do garçom" at bounding box center [675, 364] width 952 height 57
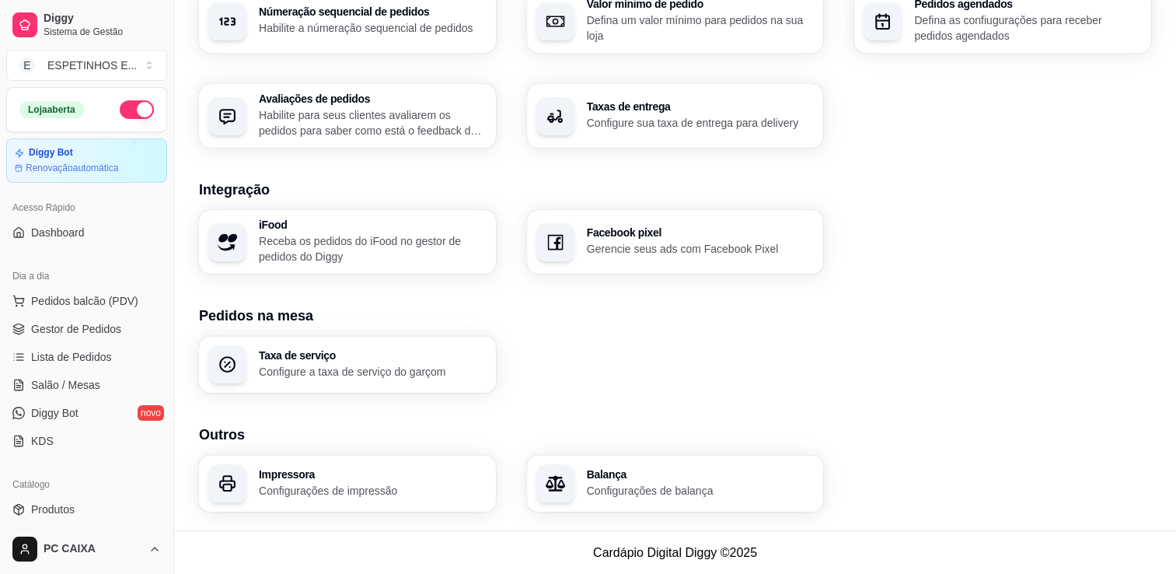
click at [416, 473] on h3 "Impressora" at bounding box center [373, 474] width 228 height 11
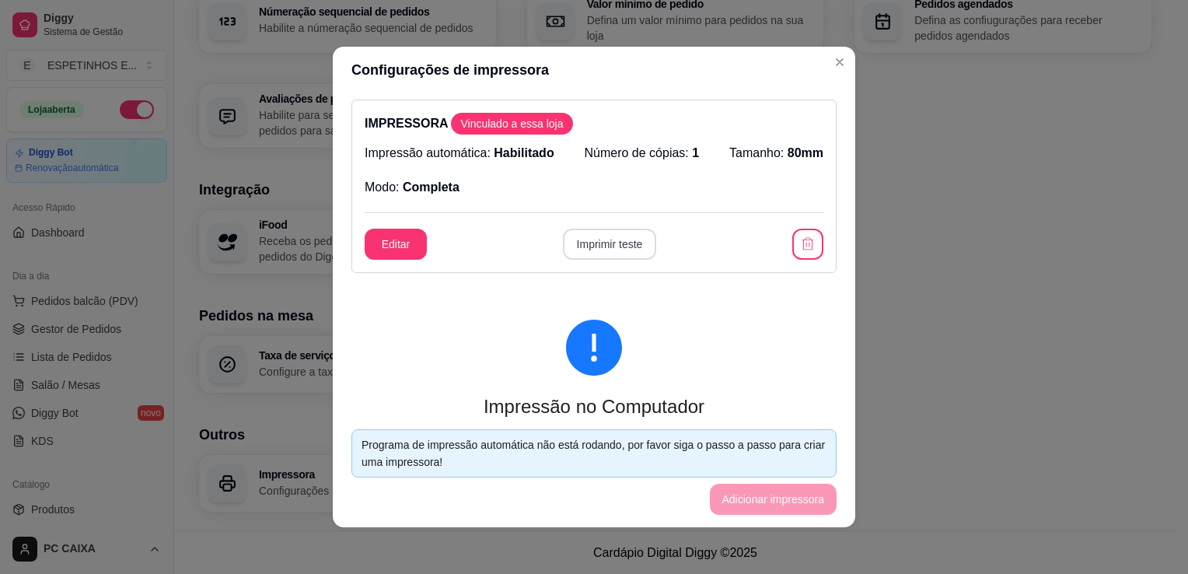
click at [606, 239] on button "Imprimir teste" at bounding box center [610, 244] width 94 height 31
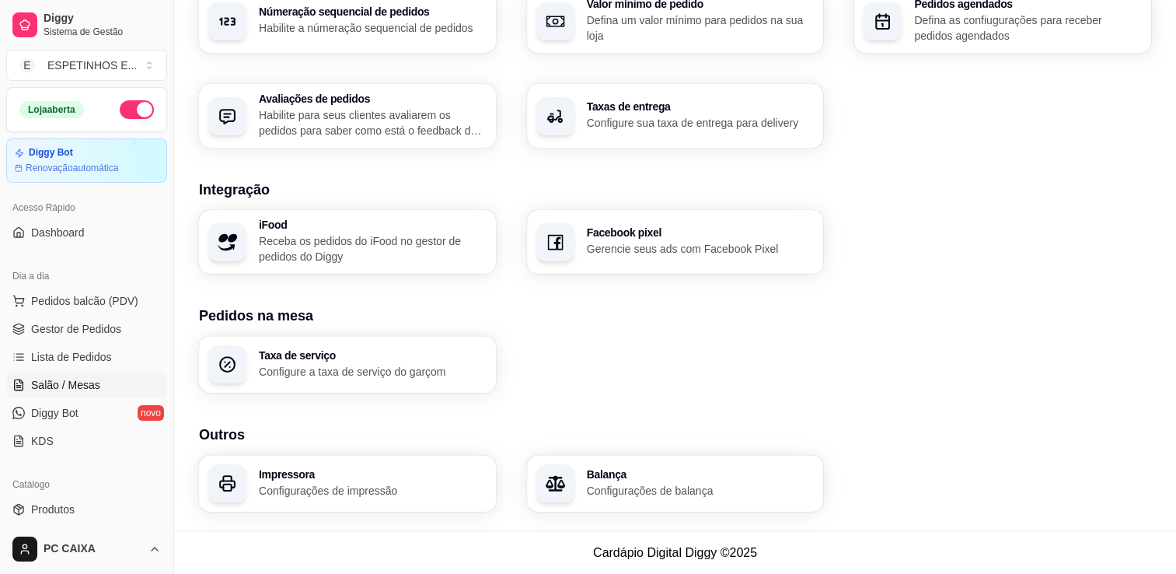
click at [82, 390] on span "Salão / Mesas" at bounding box center [65, 385] width 69 height 16
